Goal: Task Accomplishment & Management: Use online tool/utility

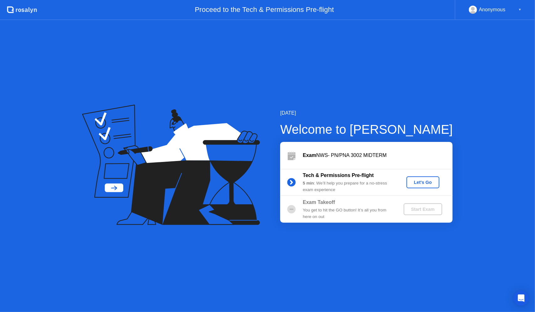
click at [426, 181] on div "Let's Go" at bounding box center [423, 182] width 28 height 5
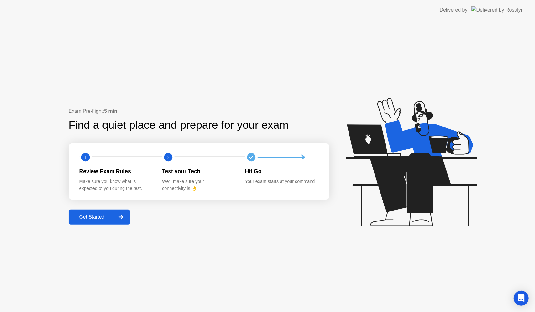
click at [120, 216] on icon at bounding box center [120, 217] width 5 height 4
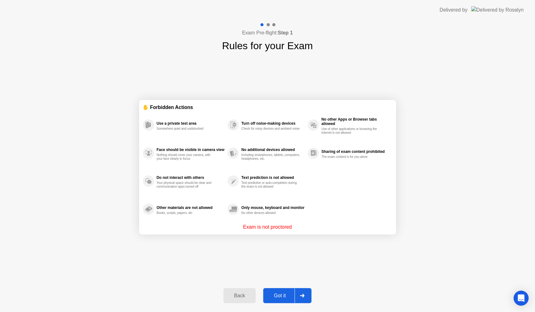
click at [307, 294] on div at bounding box center [301, 296] width 15 height 14
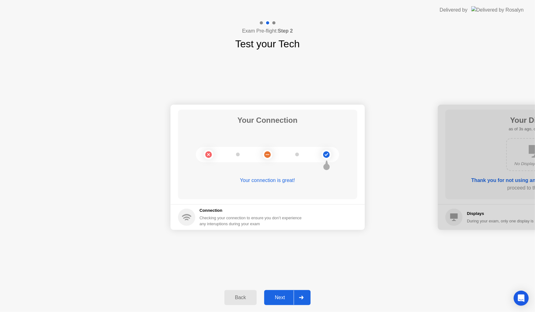
click at [306, 299] on div at bounding box center [301, 297] width 15 height 14
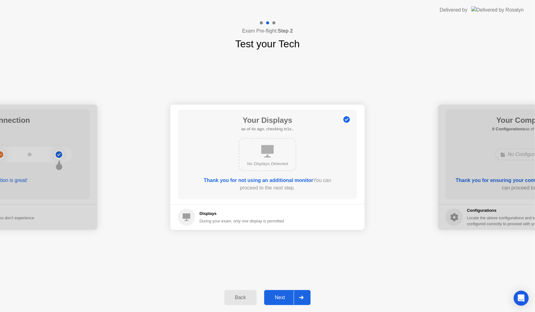
click at [304, 299] on div at bounding box center [301, 297] width 15 height 14
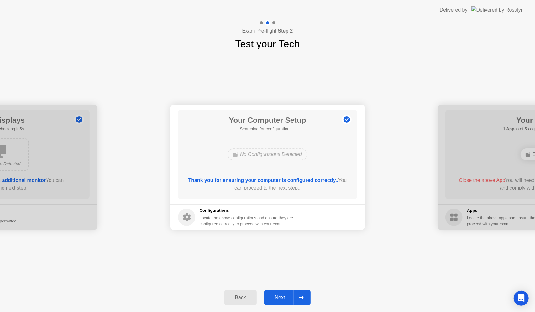
click at [304, 299] on div at bounding box center [301, 297] width 15 height 14
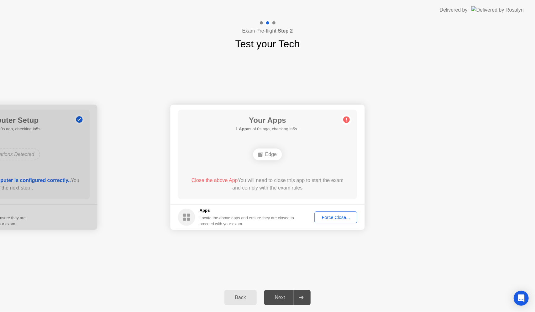
click at [304, 299] on div at bounding box center [301, 297] width 15 height 14
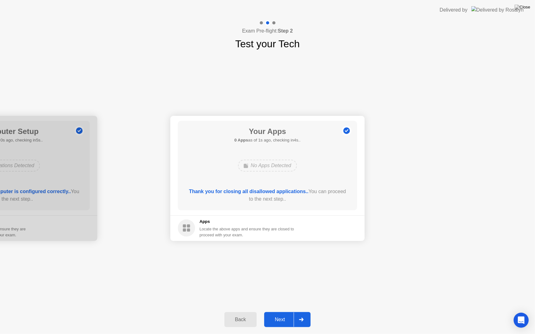
click at [305, 312] on div at bounding box center [301, 320] width 15 height 14
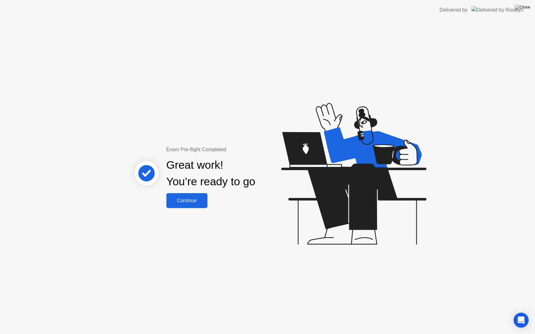
click at [190, 198] on div "Continue" at bounding box center [186, 201] width 37 height 6
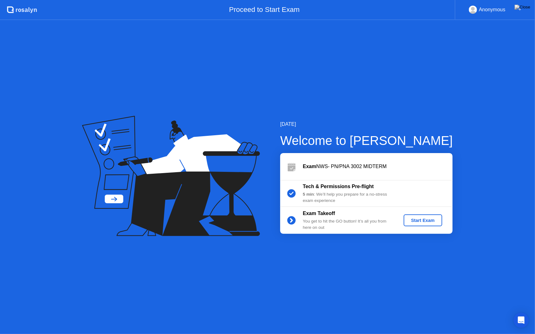
click at [419, 222] on div "Start Exam" at bounding box center [423, 220] width 34 height 5
